Goal: Navigation & Orientation: Go to known website

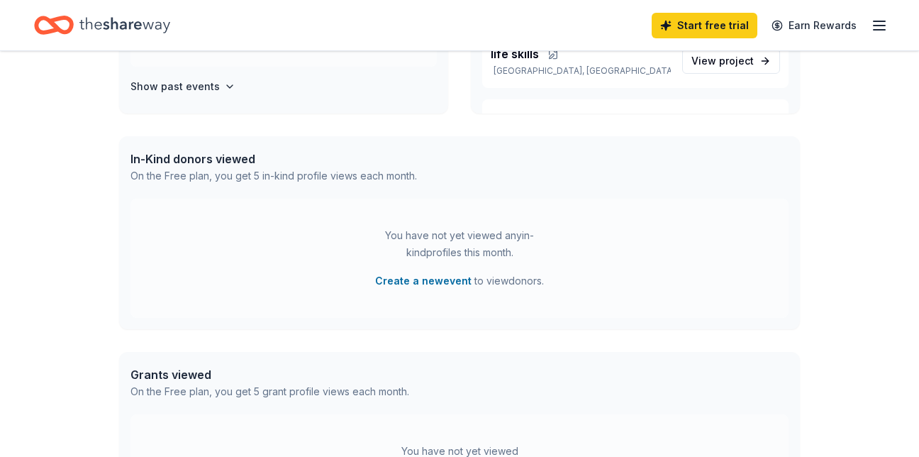
scroll to position [284, 0]
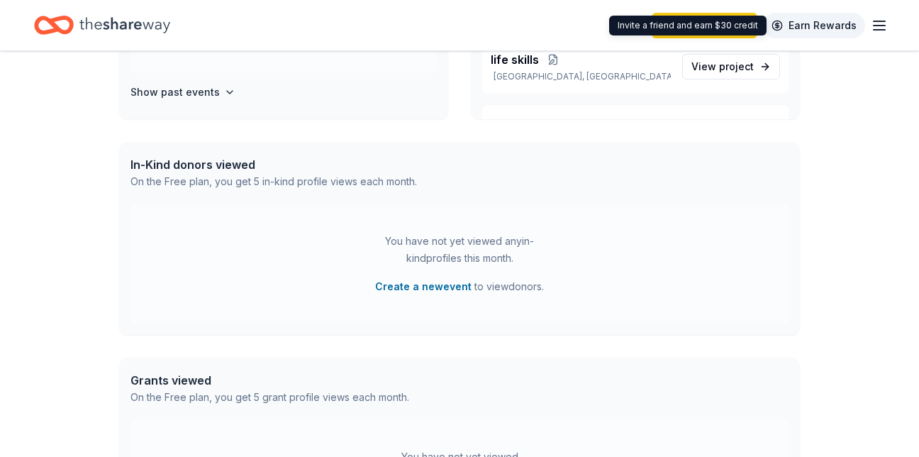
click at [856, 23] on link "Earn Rewards" at bounding box center [814, 26] width 102 height 26
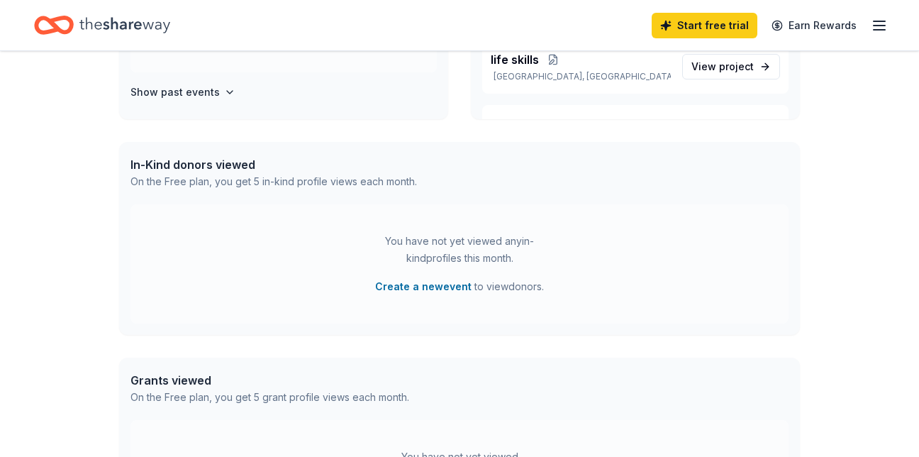
click at [873, 26] on icon "button" at bounding box center [879, 25] width 17 height 17
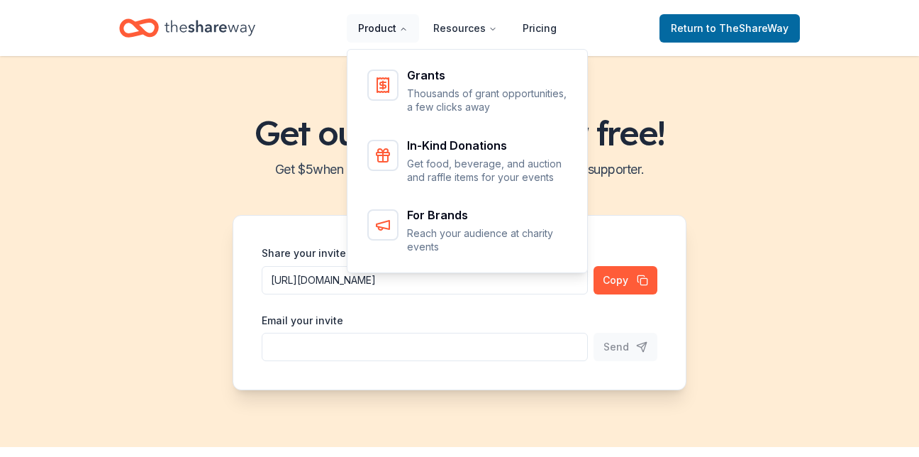
click at [381, 28] on button "Product" at bounding box center [383, 28] width 72 height 28
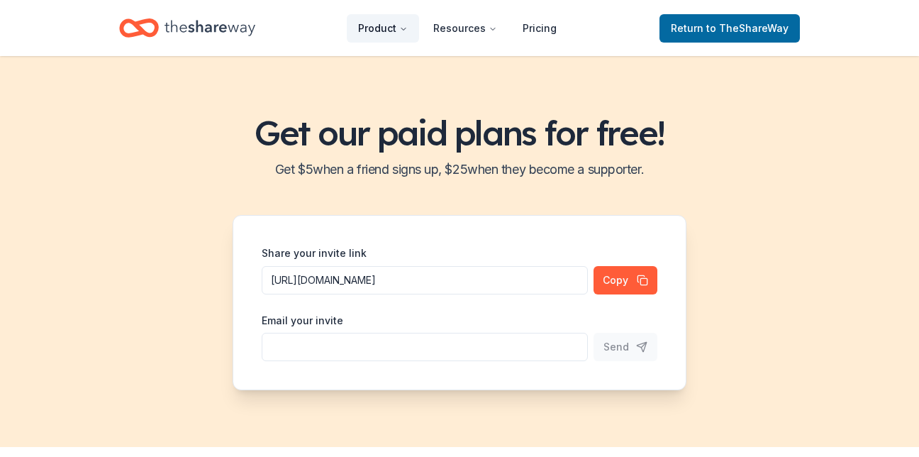
click at [383, 31] on button "Product" at bounding box center [383, 28] width 72 height 28
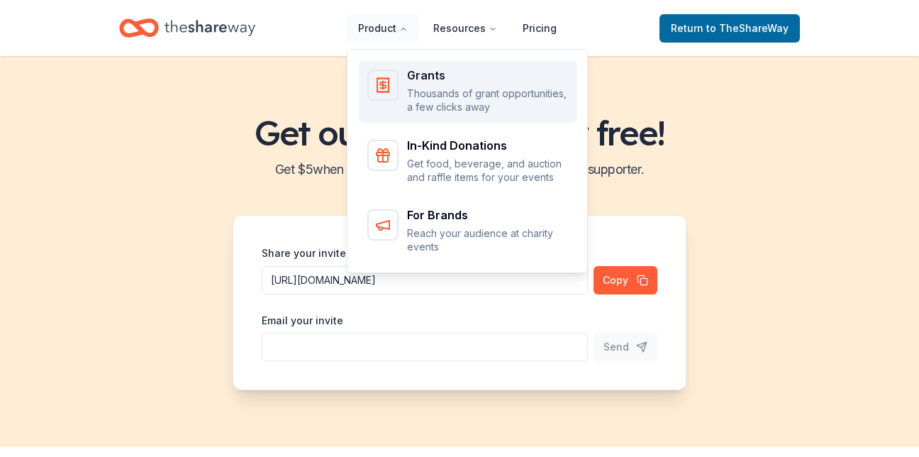
click at [452, 107] on p "Thousands of grant opportunities, a few clicks away" at bounding box center [488, 101] width 162 height 28
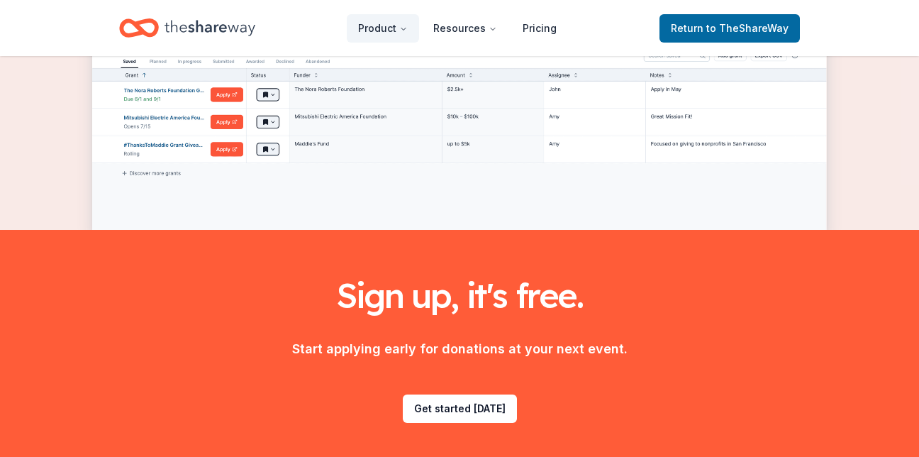
scroll to position [1911, 0]
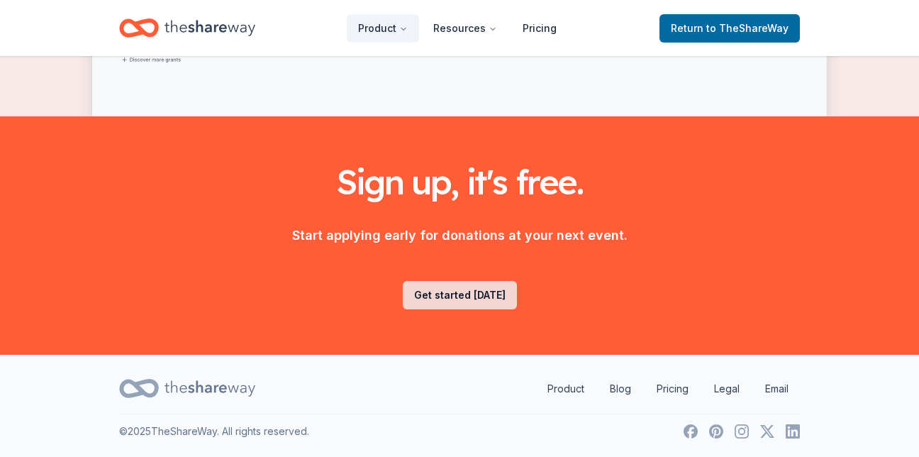
click at [450, 292] on link "Get started today" at bounding box center [460, 295] width 114 height 28
